Goal: Information Seeking & Learning: Learn about a topic

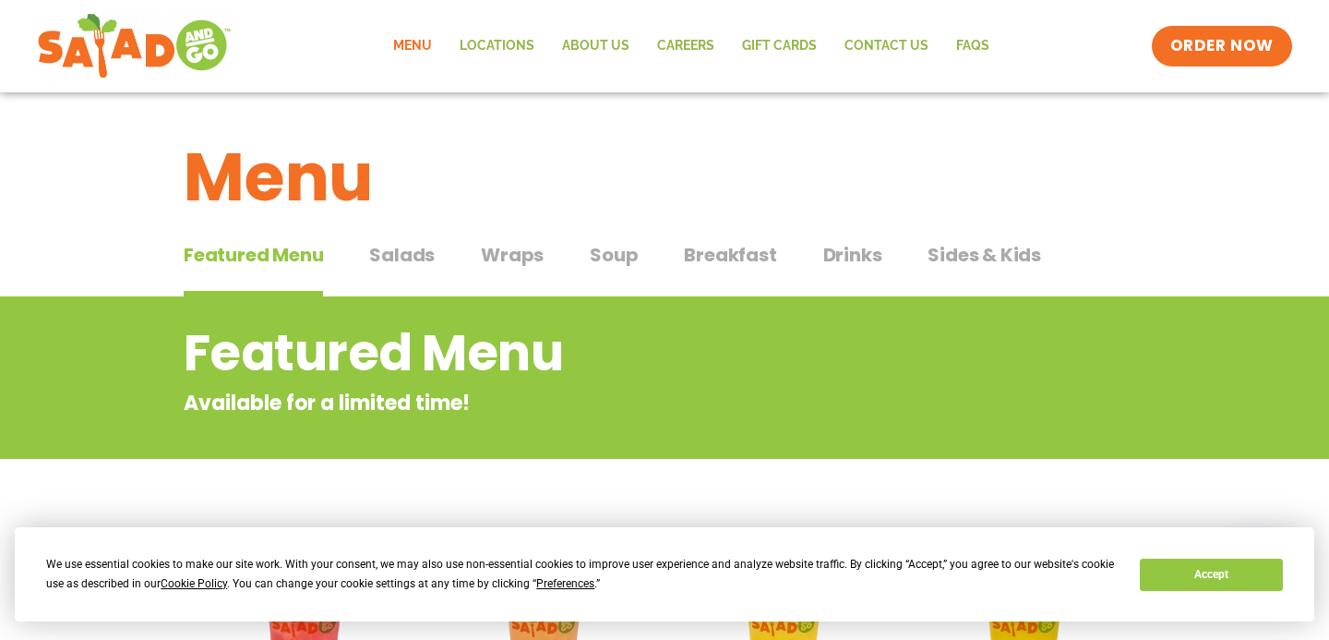
drag, startPoint x: 0, startPoint y: 0, endPoint x: 451, endPoint y: 509, distance: 679.9
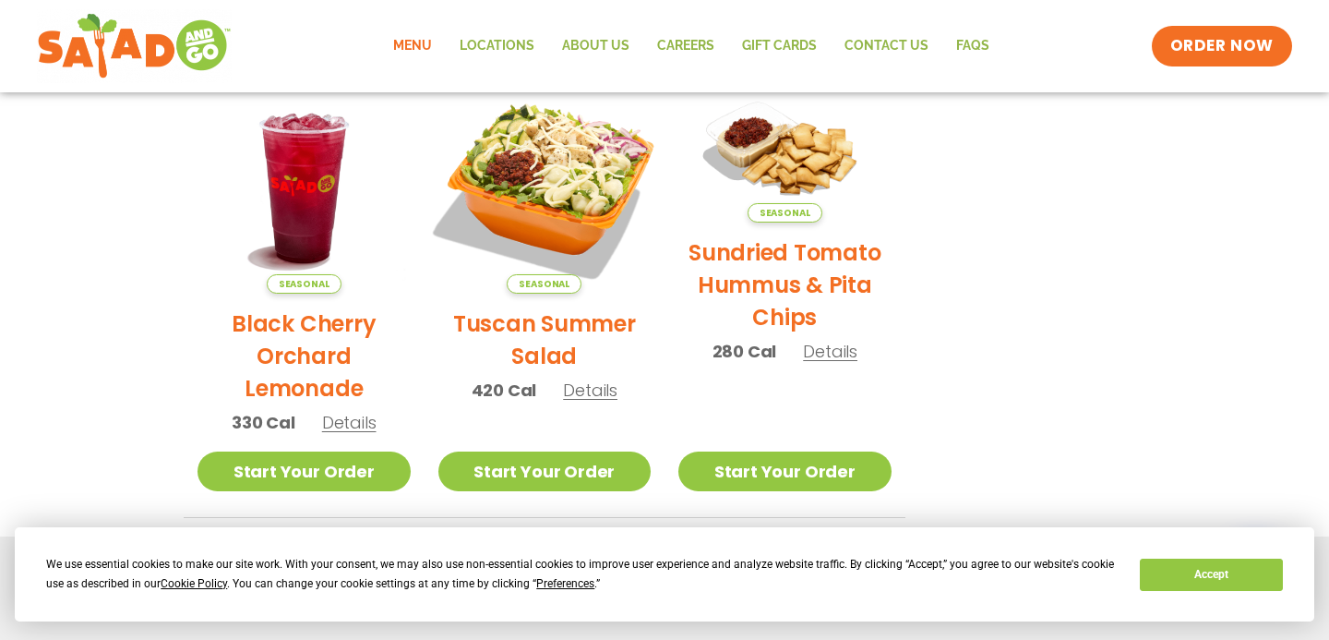
scroll to position [911, 0]
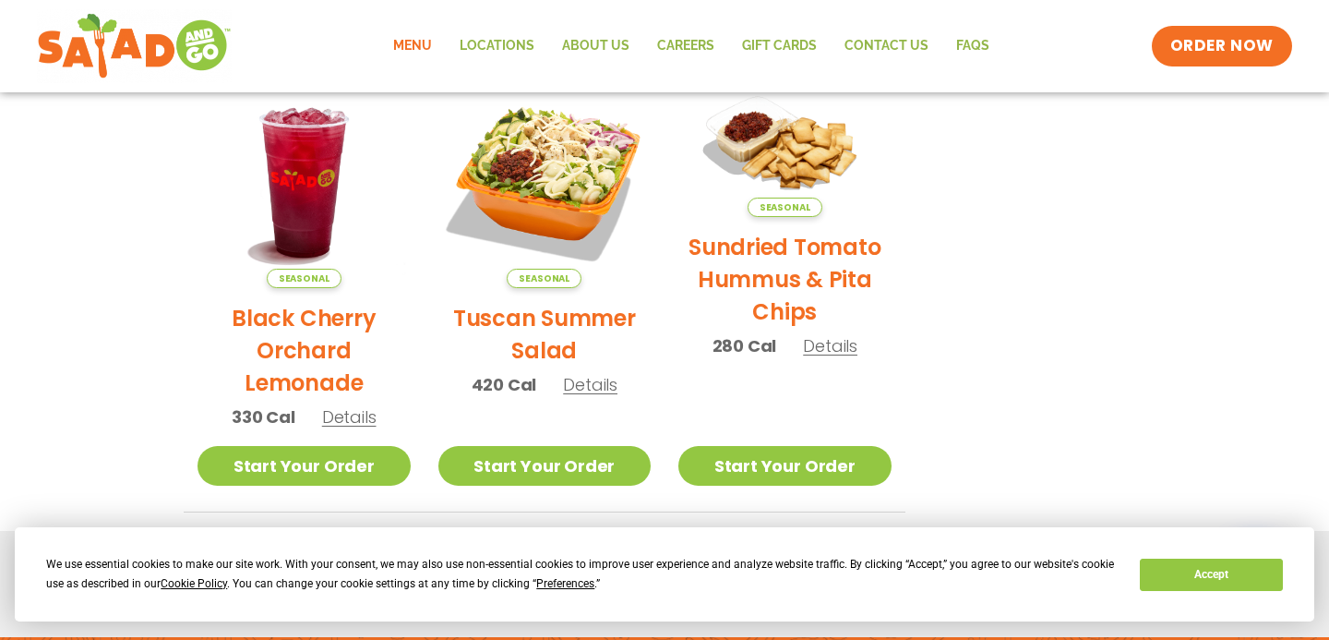
click at [596, 378] on span "Details" at bounding box center [590, 384] width 54 height 23
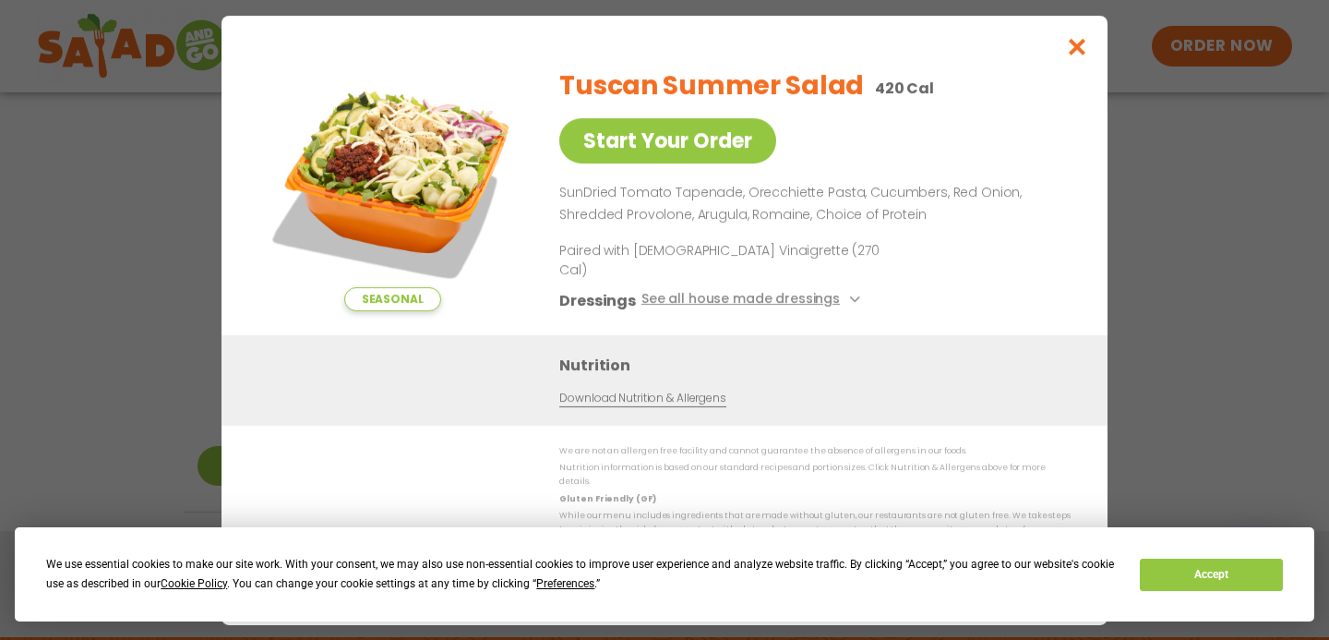
click at [596, 392] on link "Download Nutrition & Allergens" at bounding box center [642, 398] width 166 height 18
click at [1088, 56] on icon "Close modal" at bounding box center [1077, 46] width 23 height 19
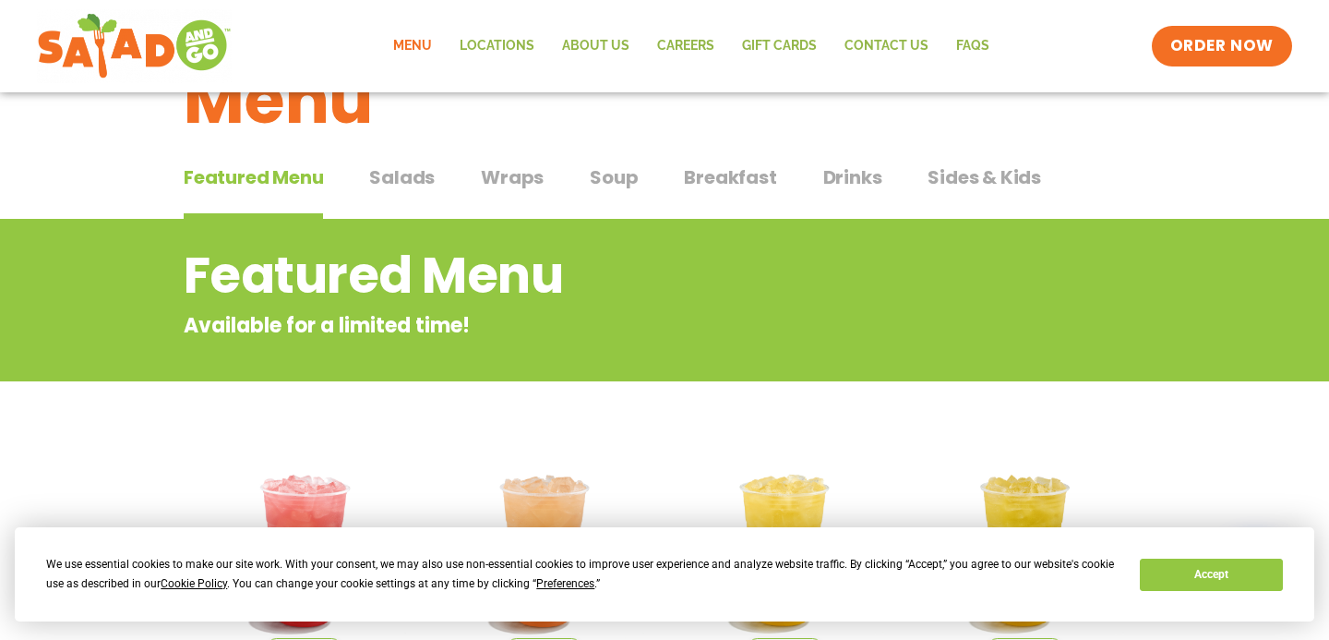
scroll to position [0, 0]
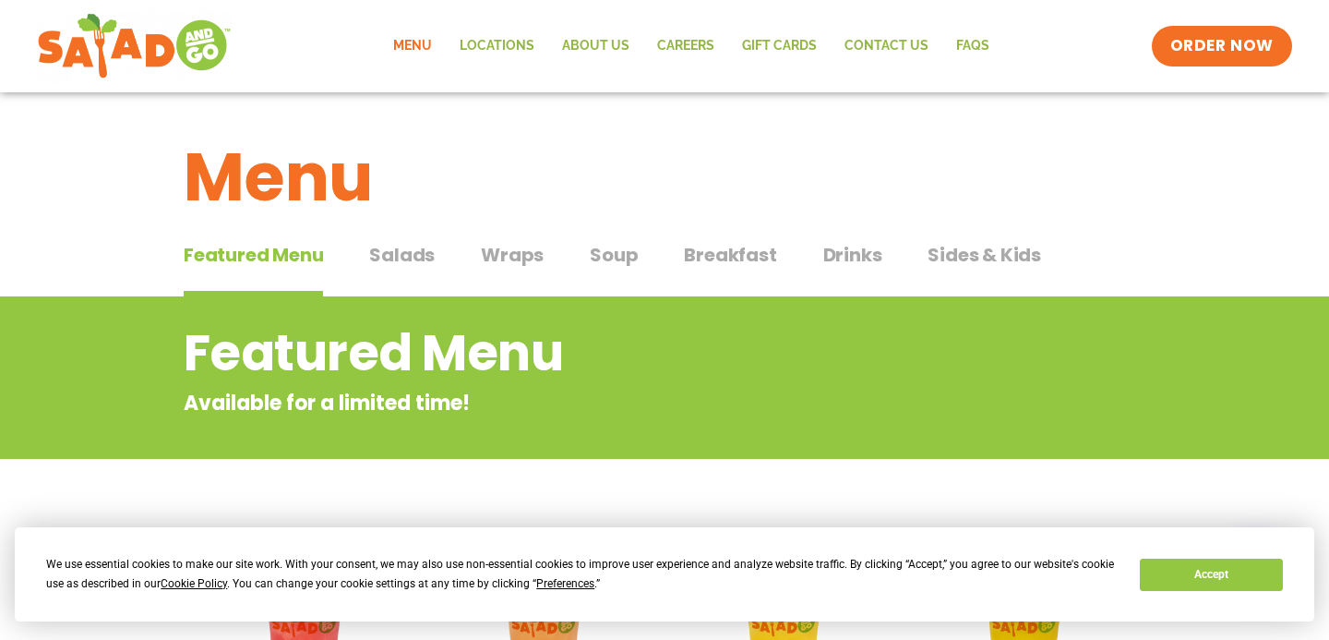
click at [524, 255] on span "Wraps" at bounding box center [512, 255] width 63 height 28
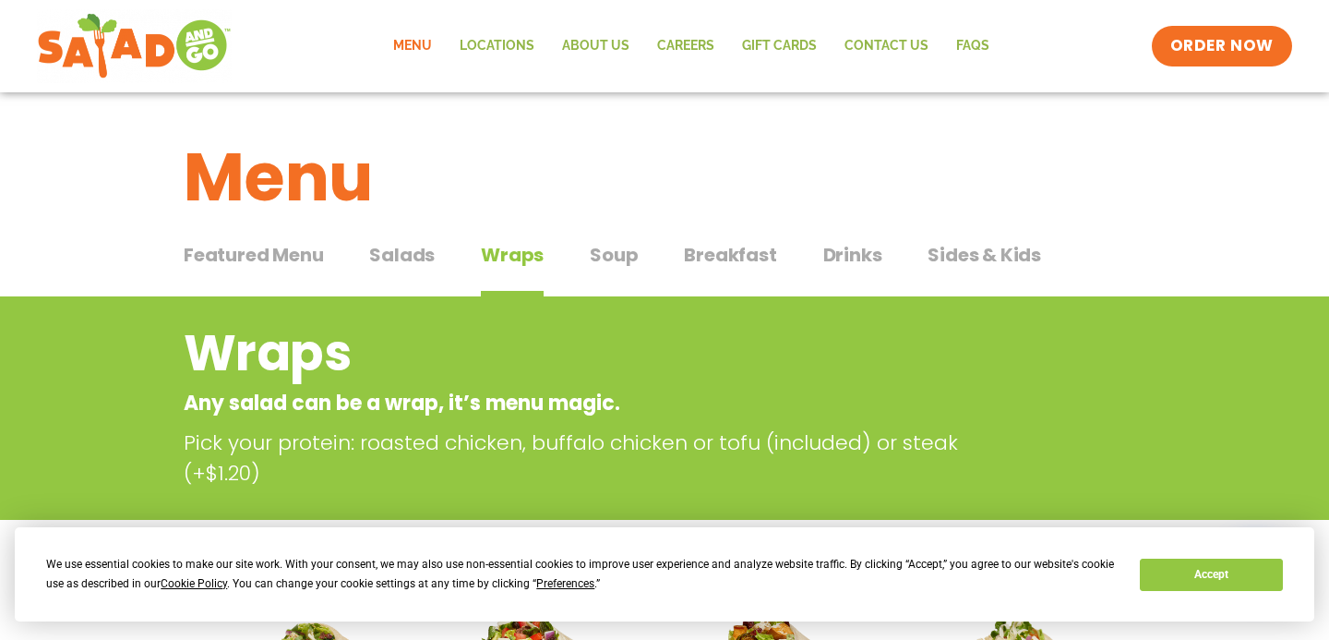
scroll to position [121, 0]
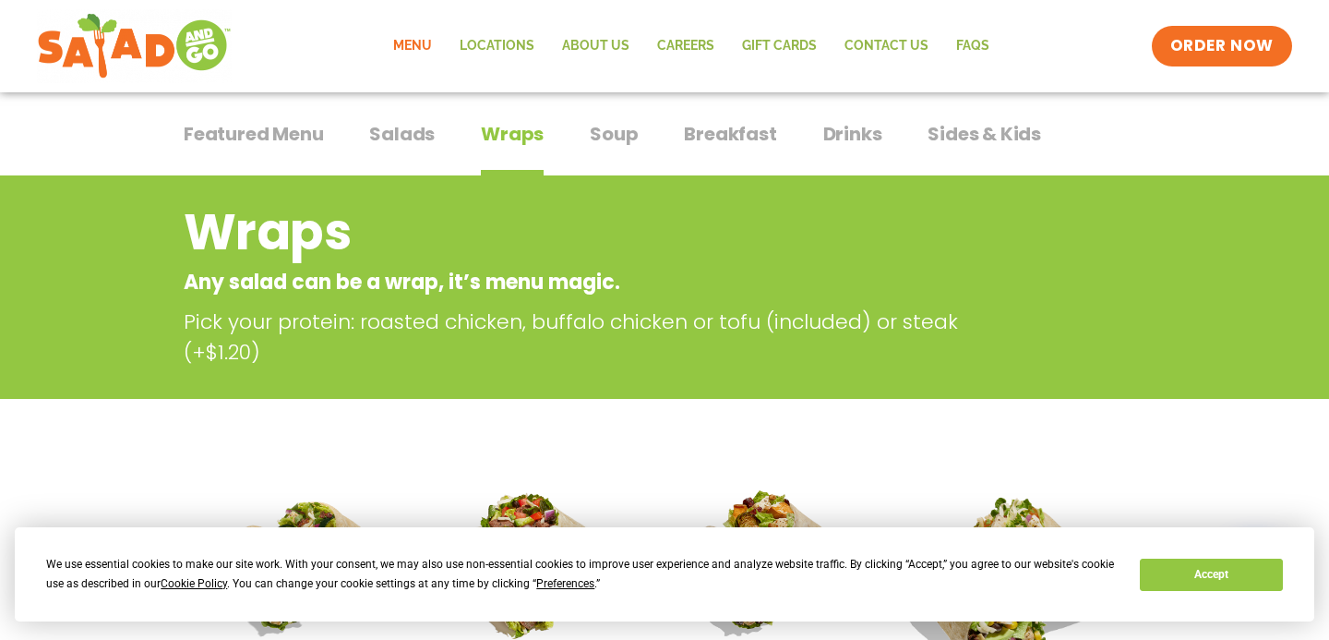
click at [940, 132] on span "Sides & Kids" at bounding box center [985, 134] width 114 height 28
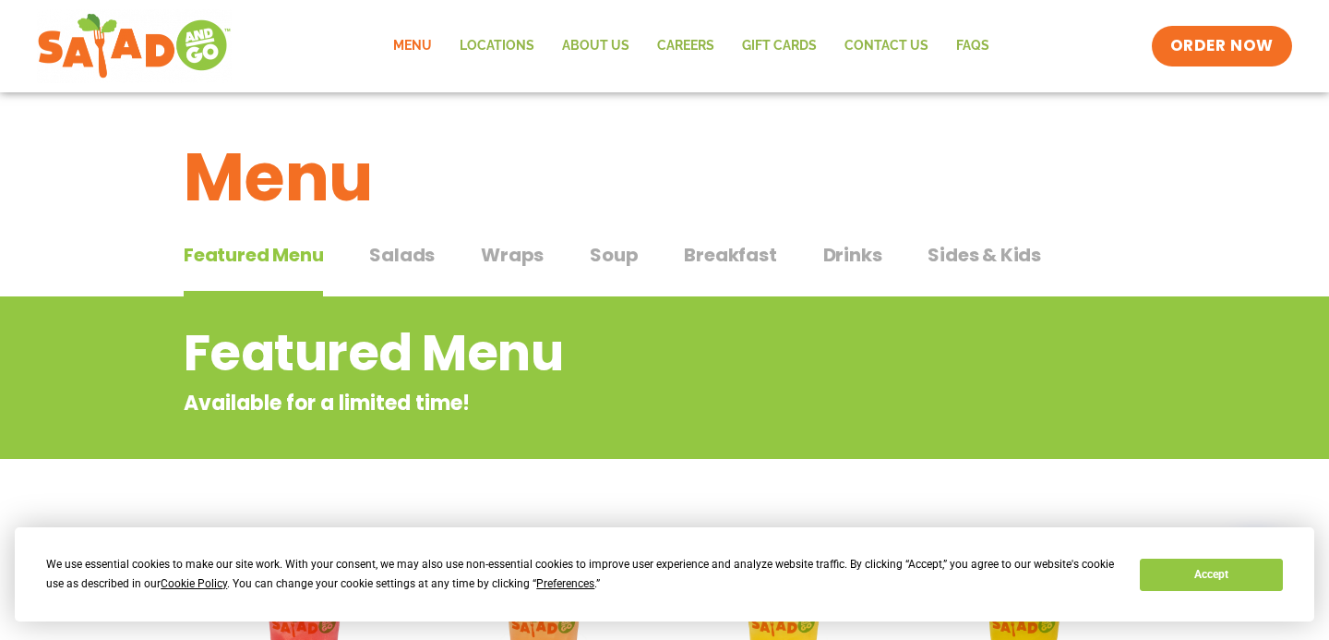
click at [421, 250] on span "Salads" at bounding box center [402, 255] width 66 height 28
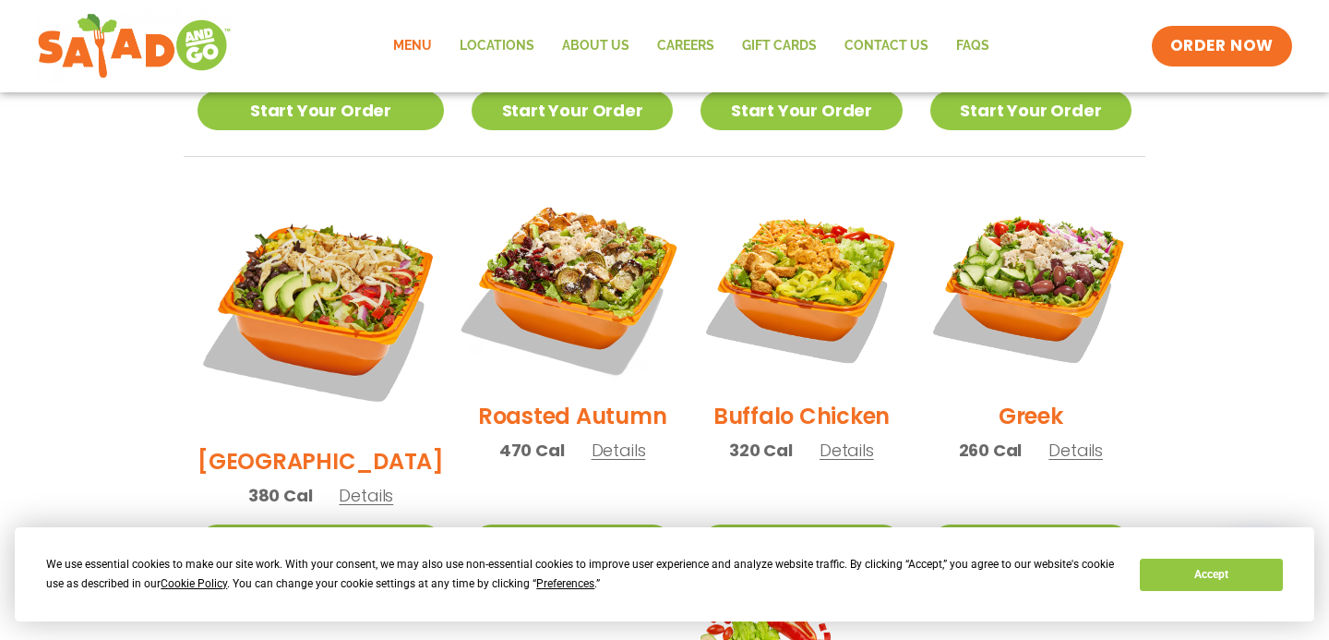
scroll to position [897, 0]
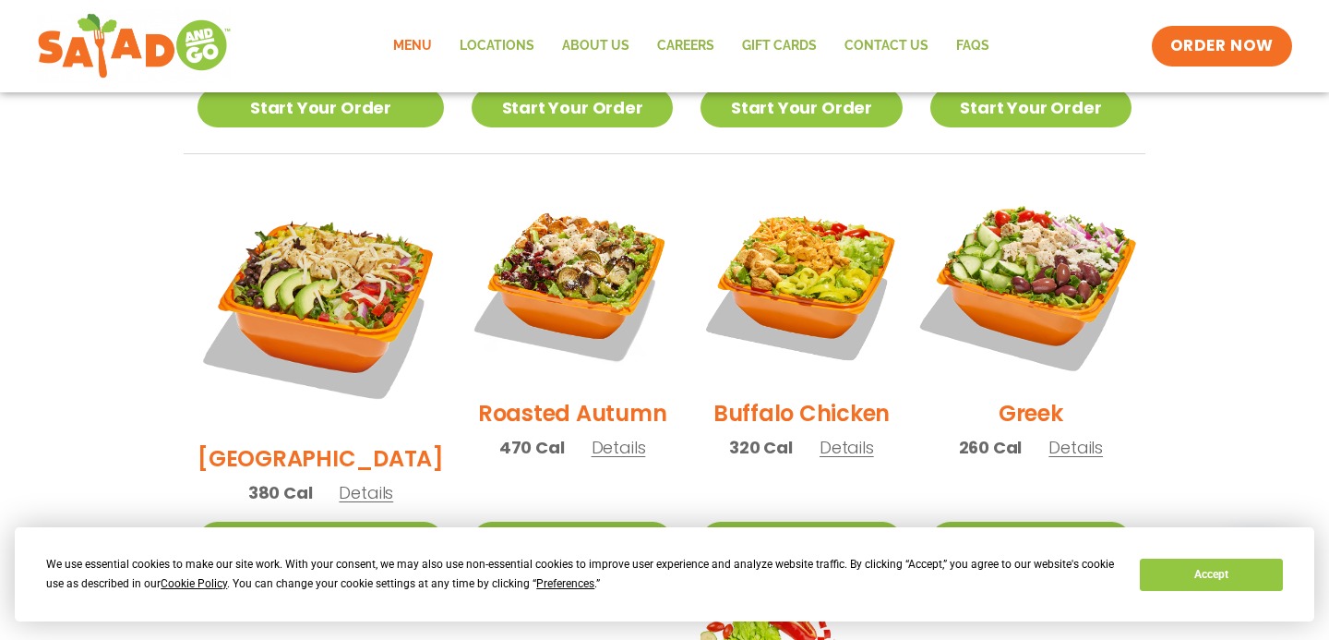
click at [1036, 276] on img at bounding box center [1031, 282] width 236 height 236
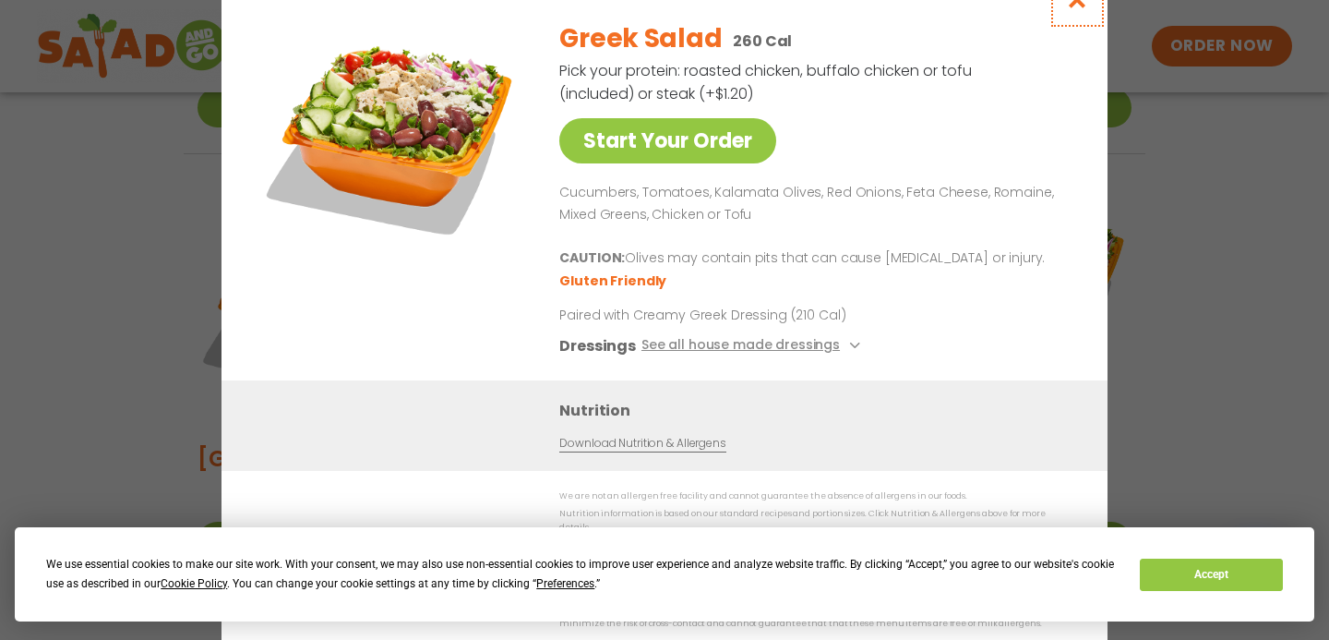
click at [1080, 9] on icon "Close modal" at bounding box center [1077, -1] width 23 height 19
